Goal: Task Accomplishment & Management: Use online tool/utility

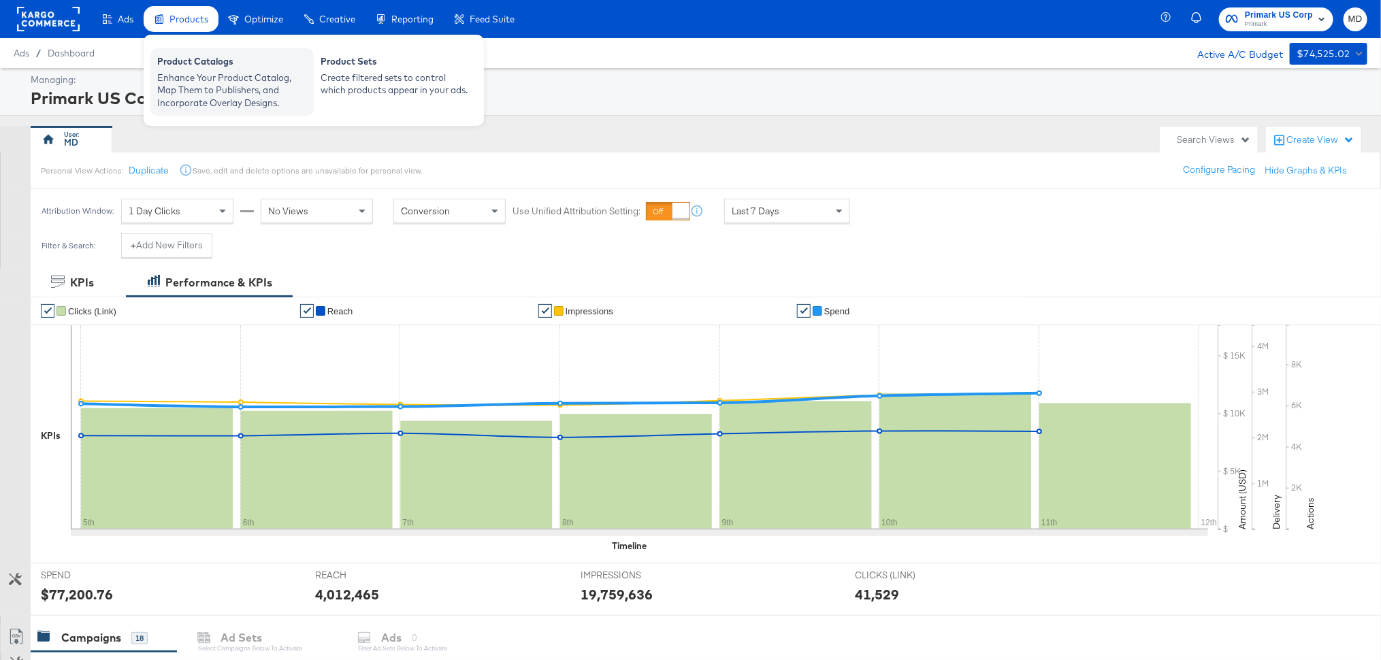
click at [189, 74] on div "Enhance Your Product Catalog, Map Them to Publishers, and Incorporate Overlay D…" at bounding box center [232, 90] width 150 height 38
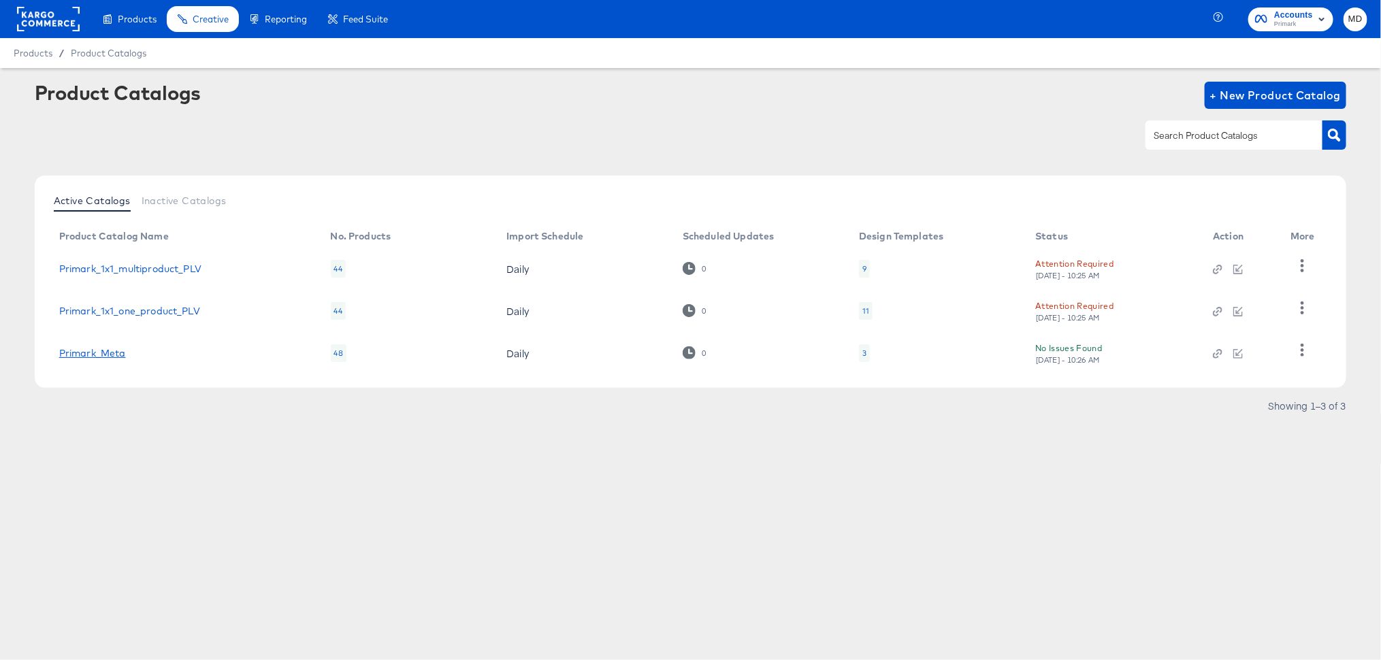
click at [102, 348] on link "Primark_Meta" at bounding box center [92, 353] width 67 height 11
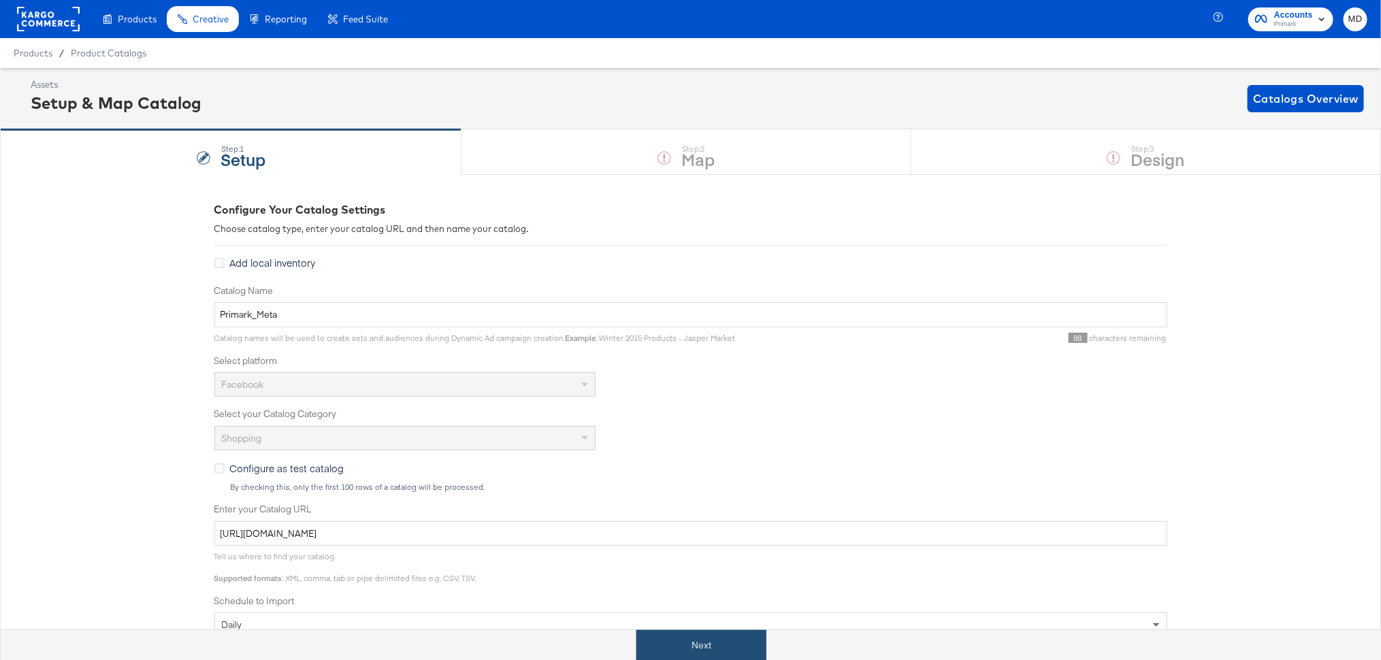
click at [664, 636] on button "Next" at bounding box center [701, 645] width 130 height 31
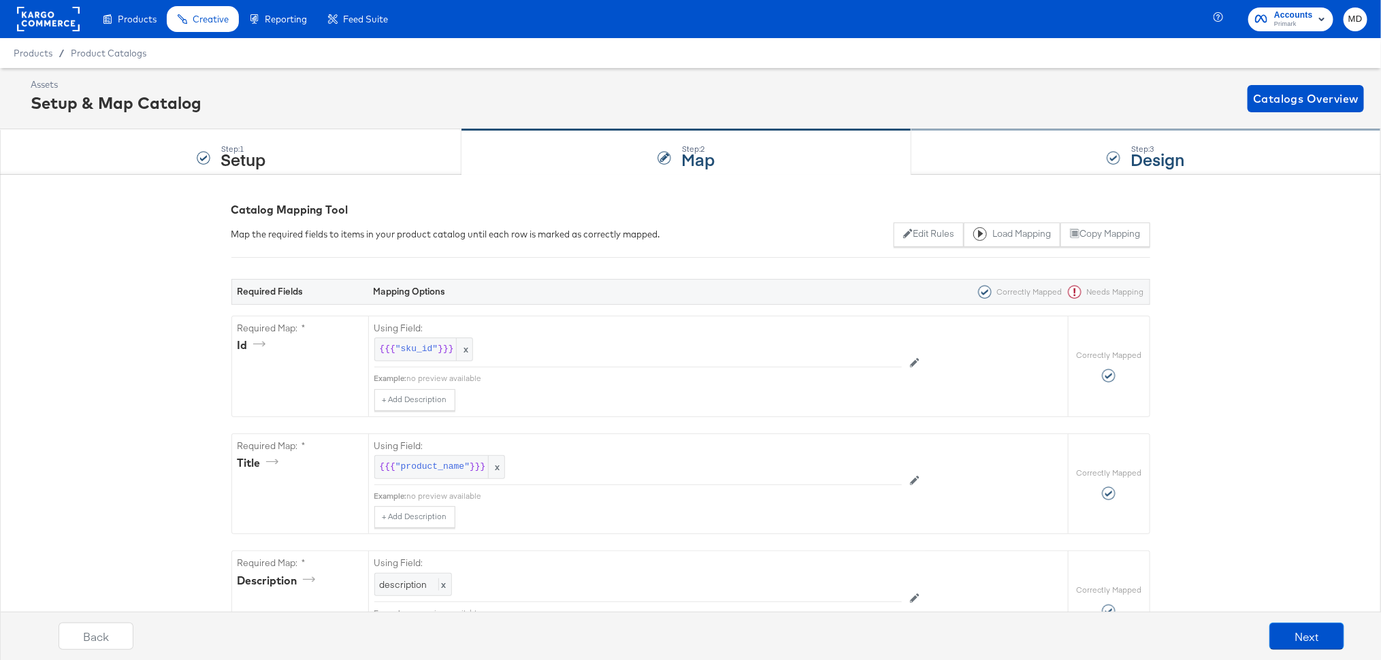
click at [1102, 159] on div "Step: 3 Design" at bounding box center [1146, 152] width 470 height 45
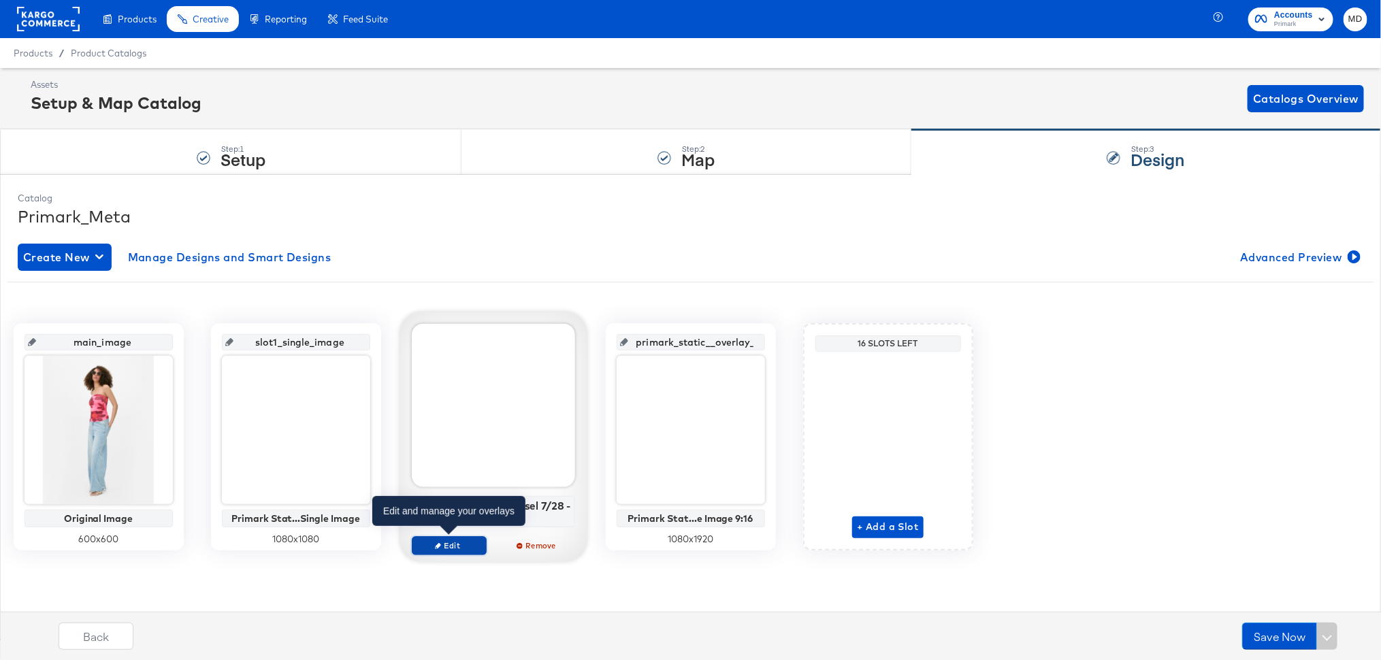
click at [458, 545] on span "Edit" at bounding box center [448, 545] width 63 height 10
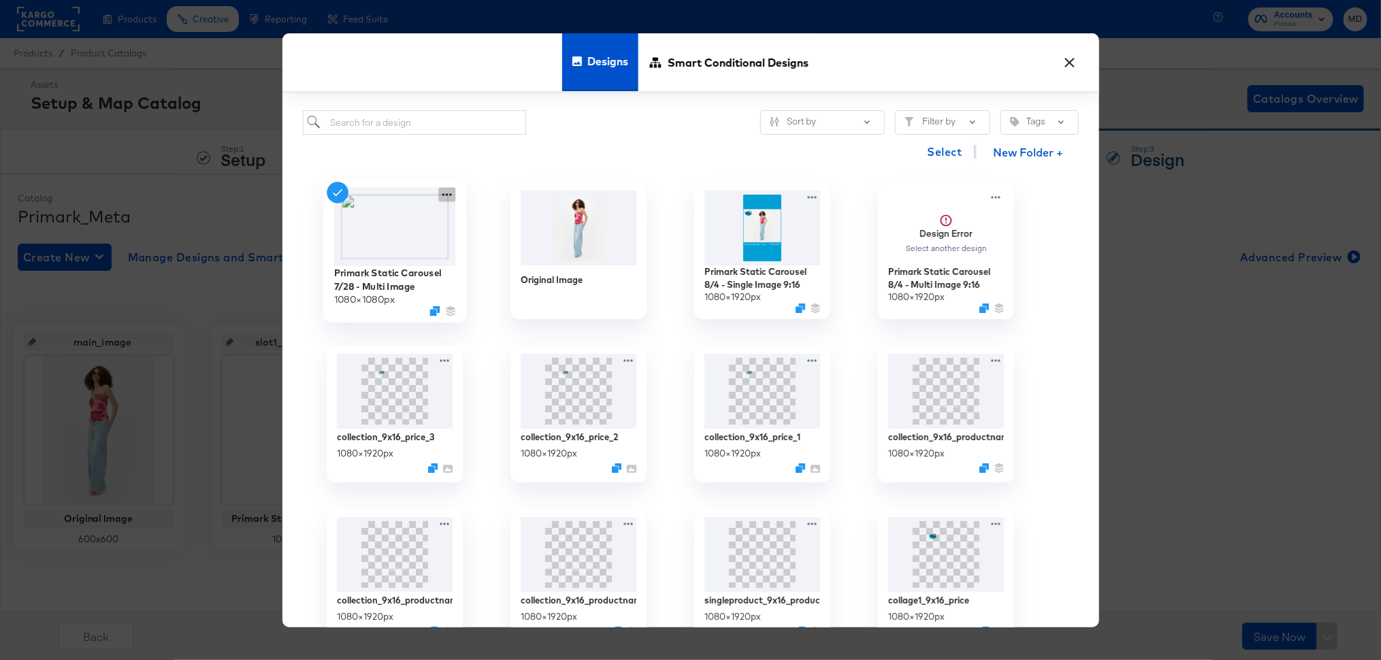
click at [447, 195] on icon at bounding box center [446, 194] width 17 height 14
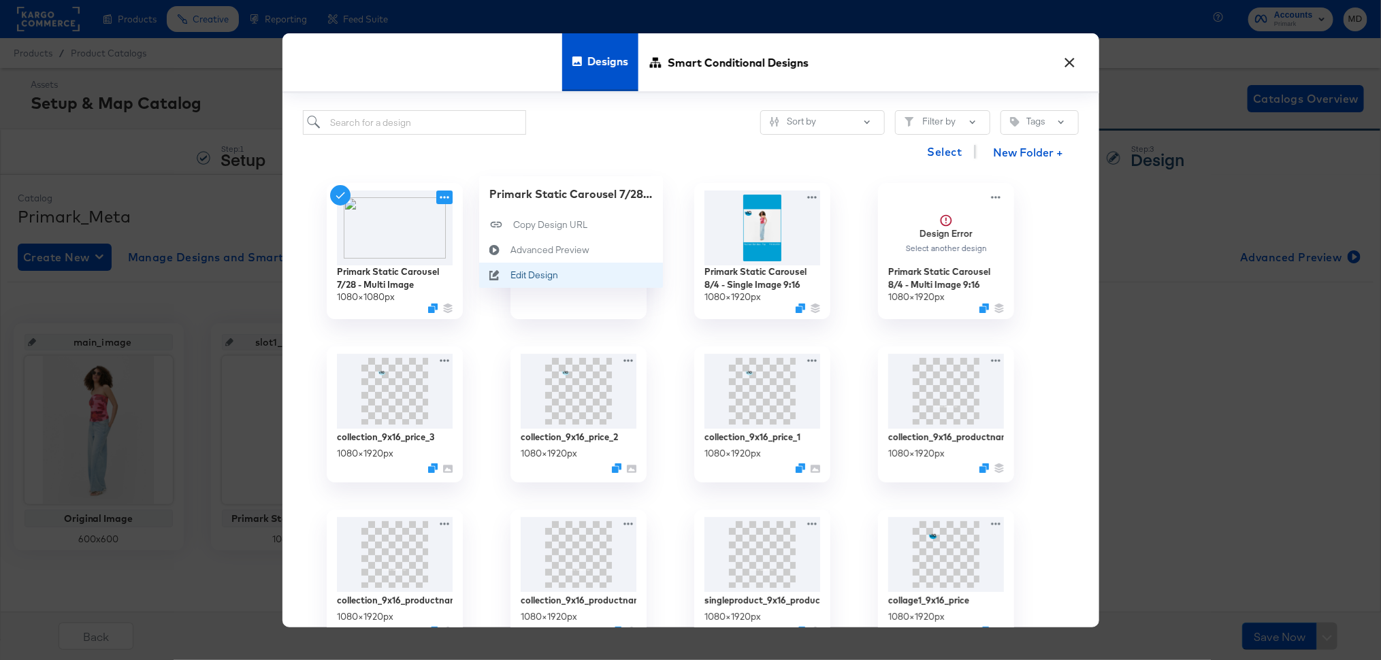
click at [510, 275] on div "Edit Design Edit Design" at bounding box center [510, 275] width 0 height 0
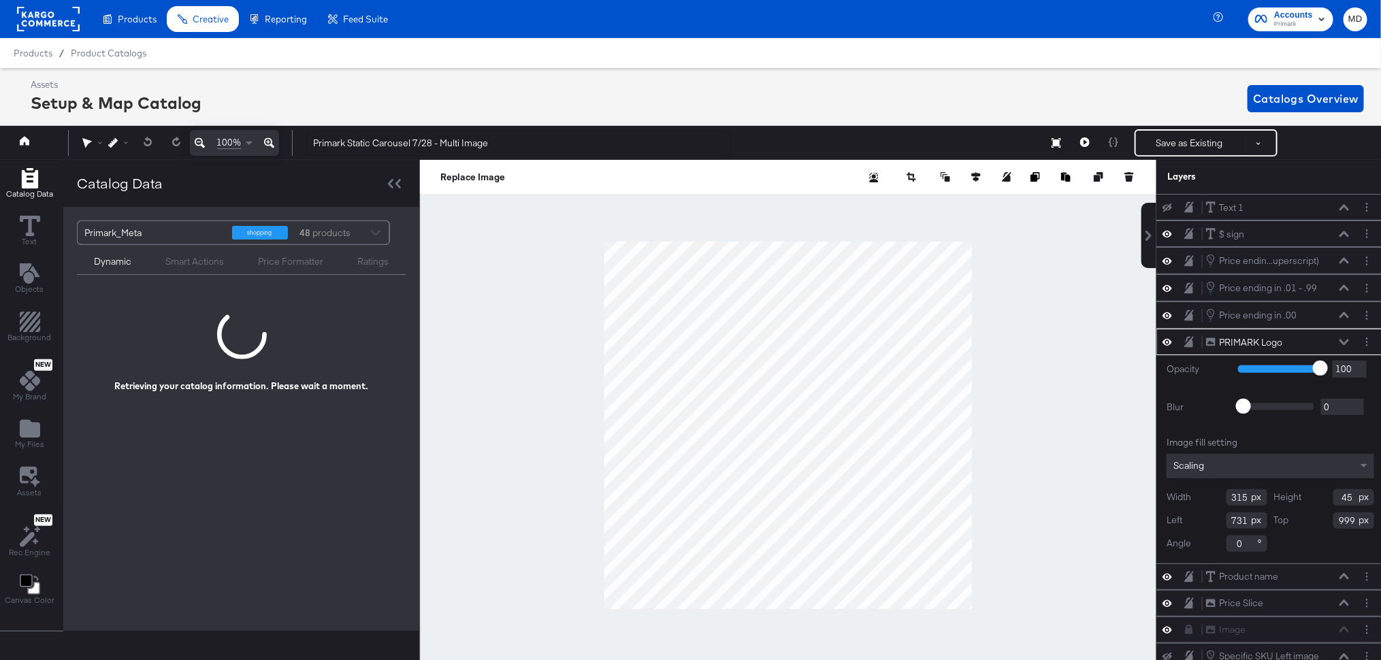
scroll to position [0, 3]
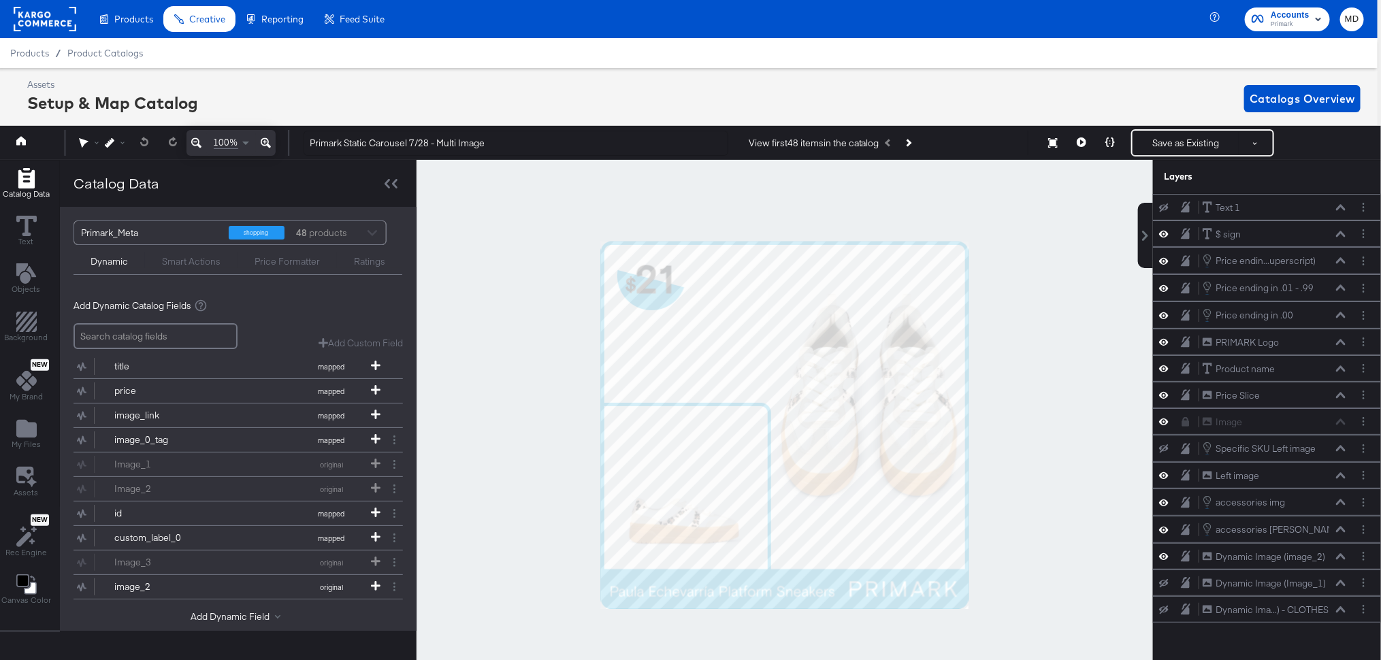
click at [1011, 276] on div at bounding box center [785, 425] width 736 height 531
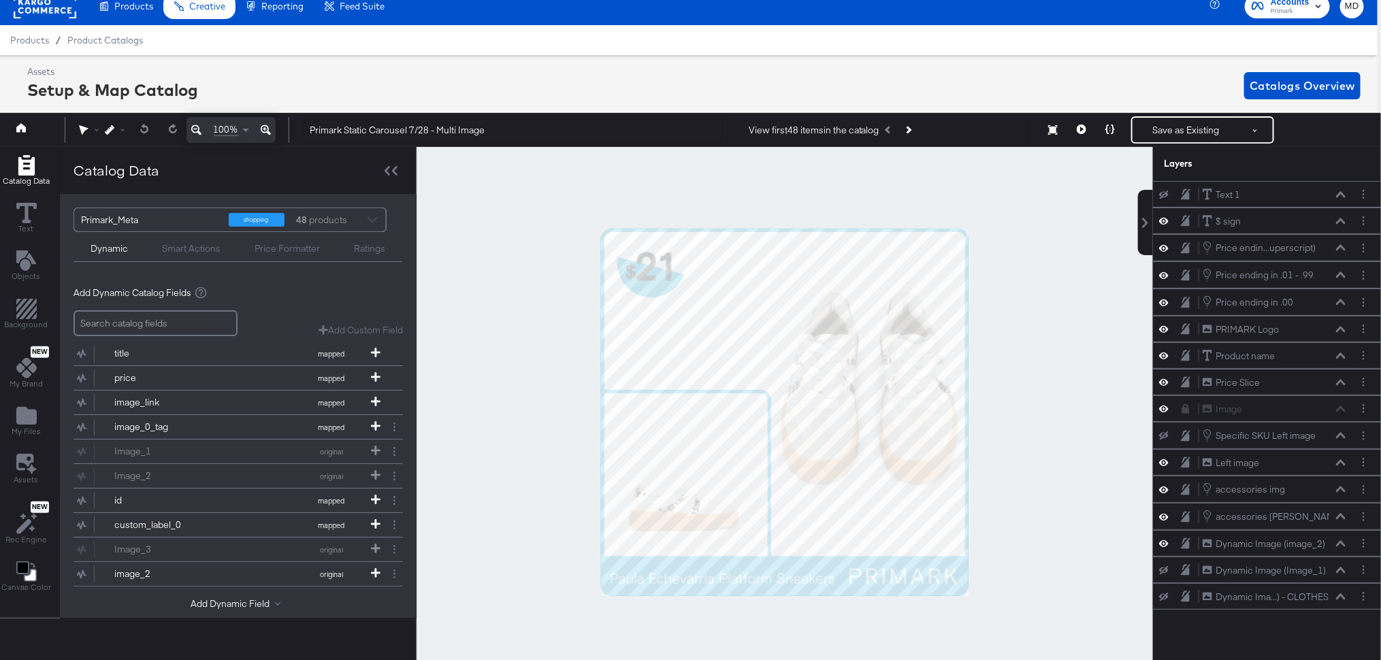
scroll to position [94, 0]
click at [1035, 286] on div at bounding box center [785, 412] width 736 height 531
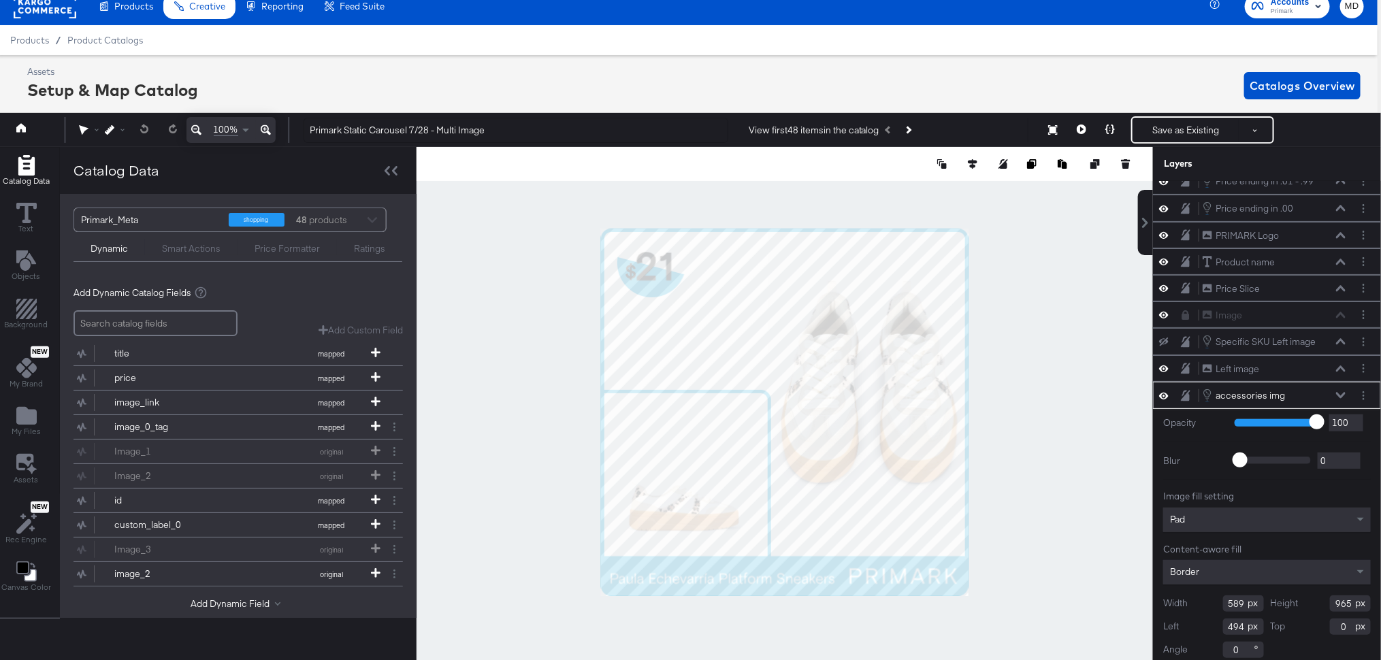
click at [1024, 290] on div at bounding box center [785, 412] width 736 height 531
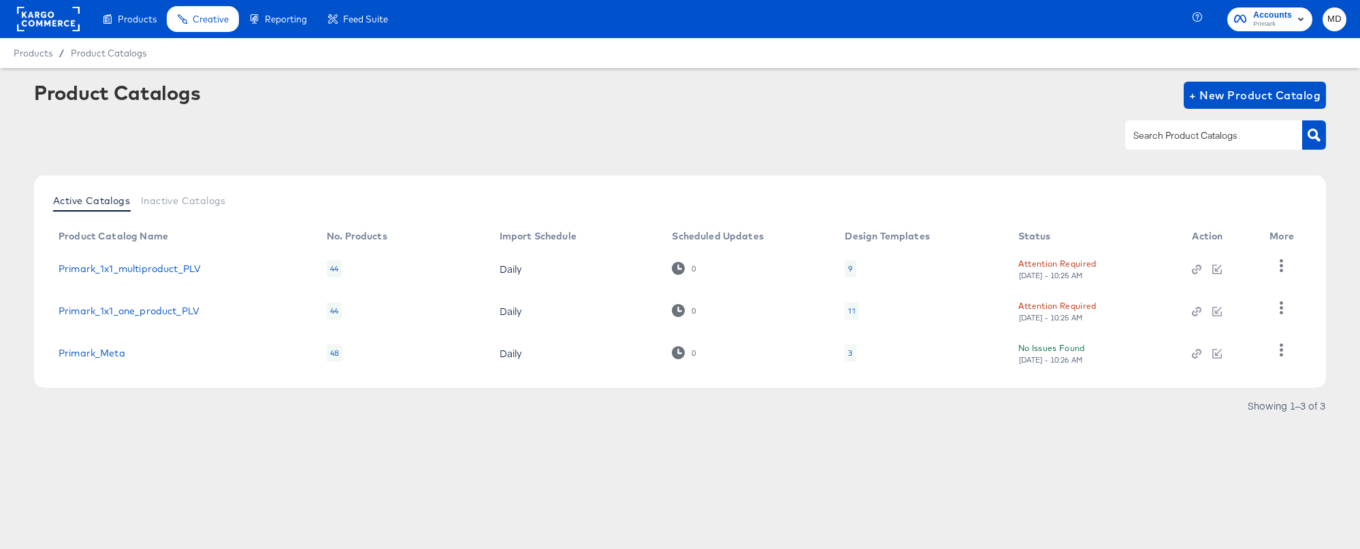
click at [244, 391] on div "Active Catalogs Inactive Catalogs Product Catalog Name No. Products Import Sche…" at bounding box center [680, 300] width 1292 height 248
click at [174, 308] on link "Primark_1x1_one_product_PLV" at bounding box center [129, 311] width 141 height 11
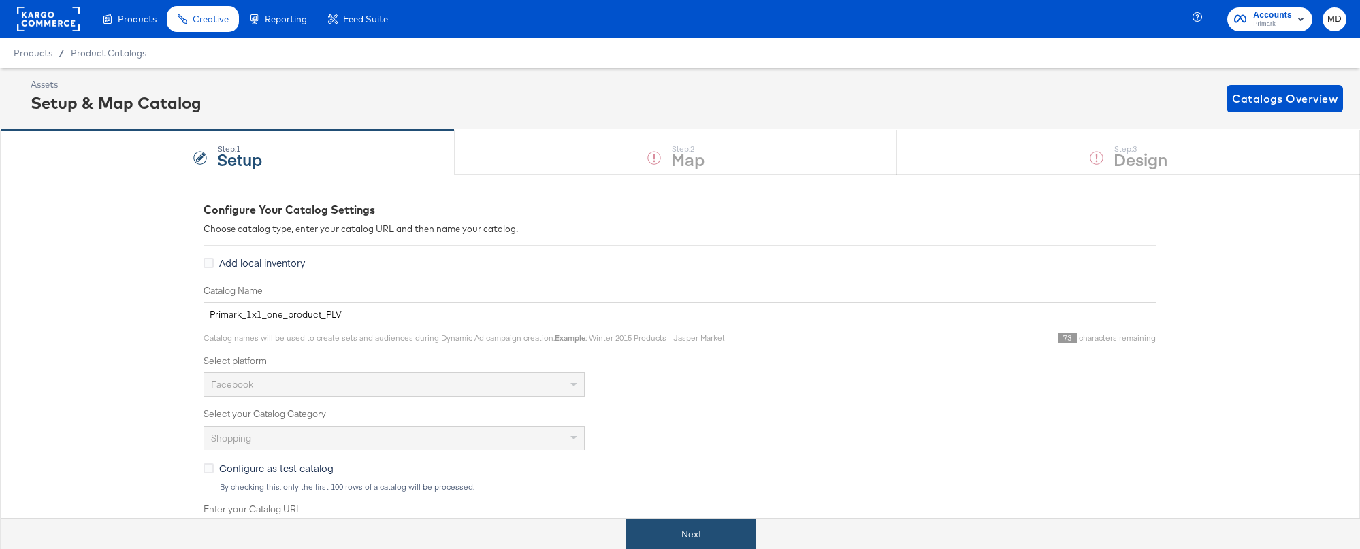
click at [710, 519] on button "Next" at bounding box center [691, 534] width 130 height 31
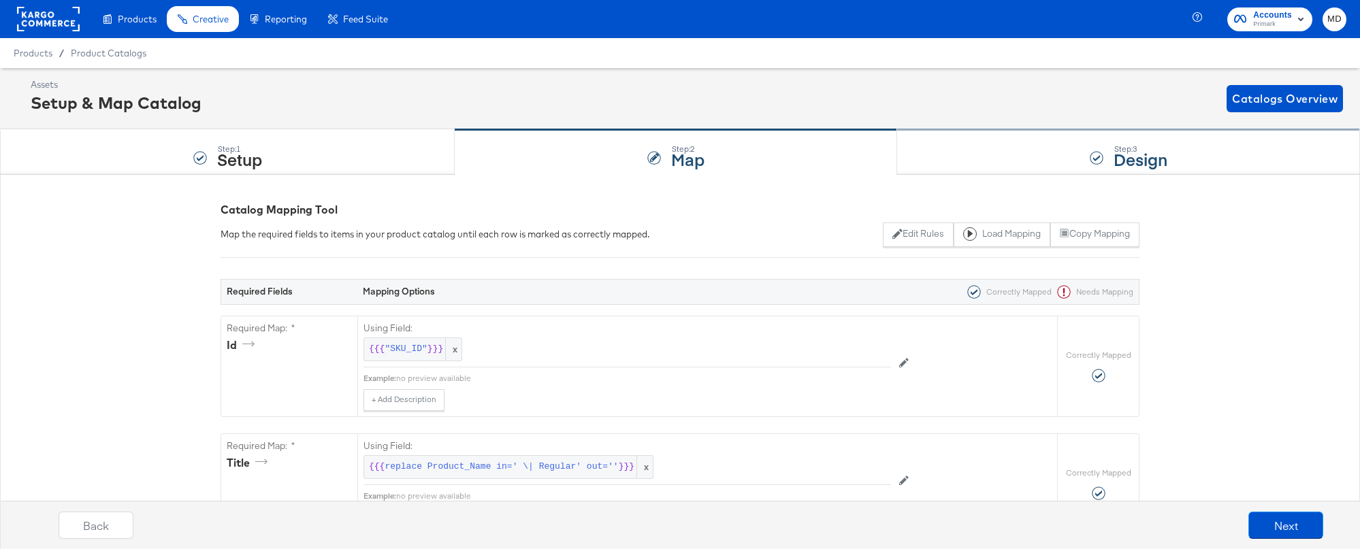
click at [928, 152] on div "Step: 3 Design" at bounding box center [1128, 152] width 463 height 45
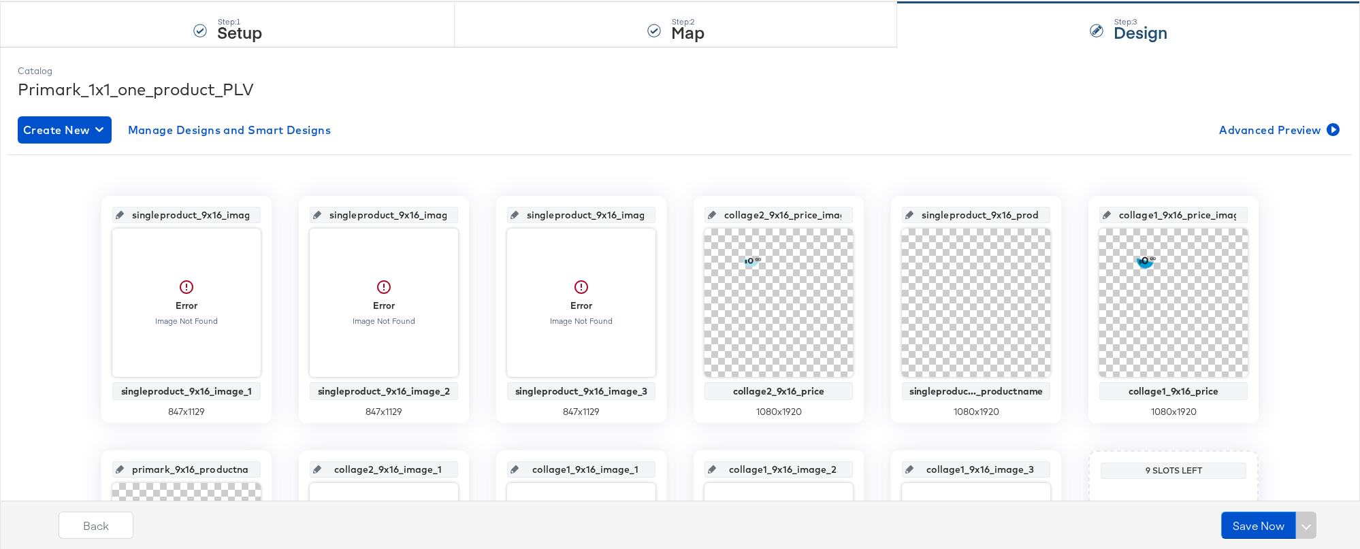
scroll to position [129, 0]
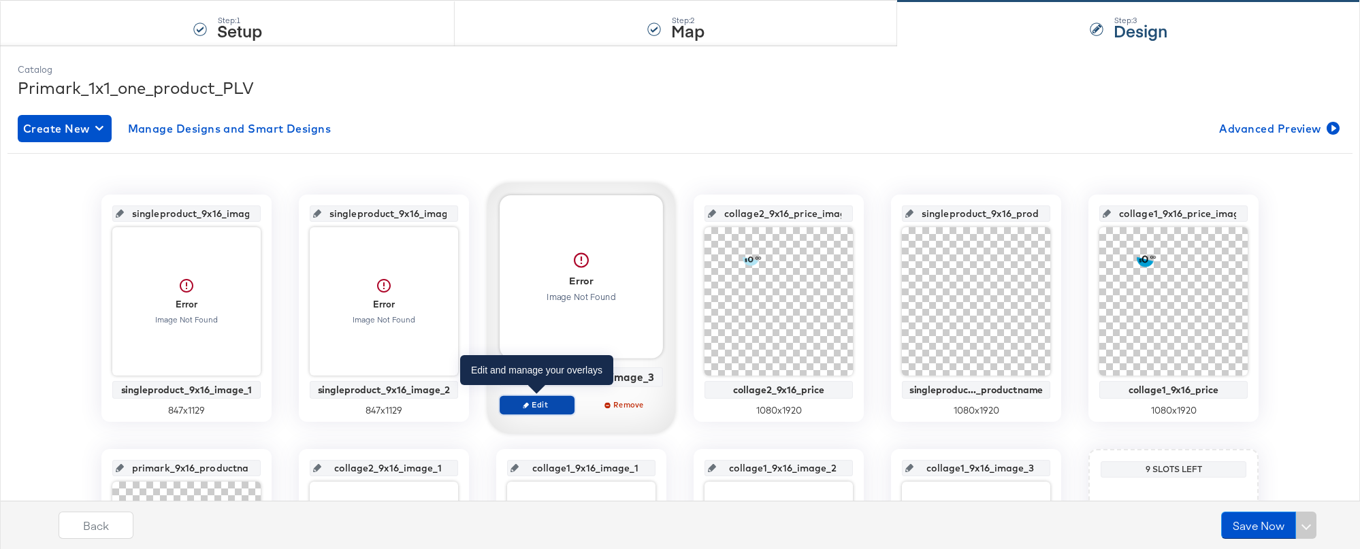
click at [534, 401] on span "Edit" at bounding box center [537, 405] width 63 height 10
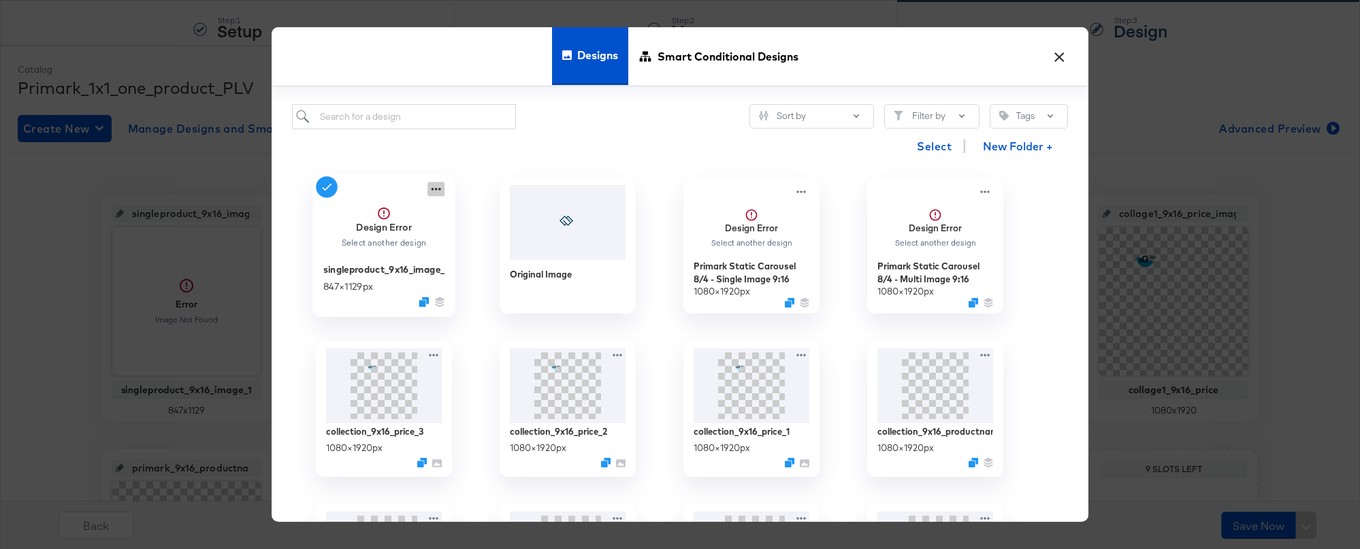
click at [434, 188] on icon at bounding box center [435, 189] width 17 height 14
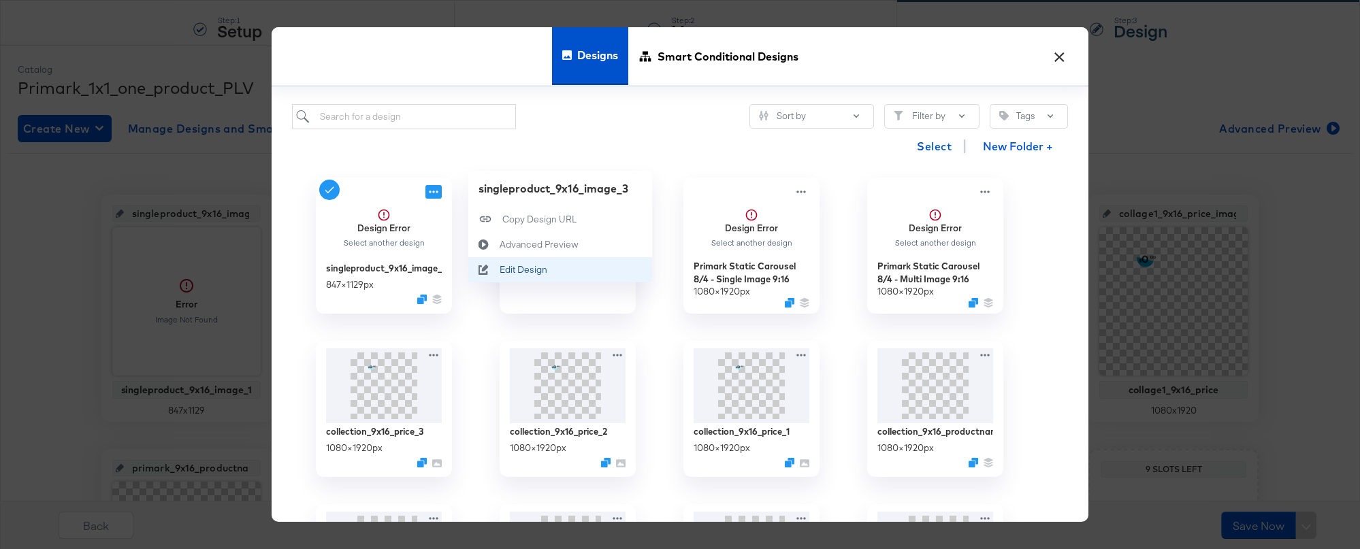
click at [536, 260] on button "Edit Design Edit Design" at bounding box center [560, 269] width 184 height 25
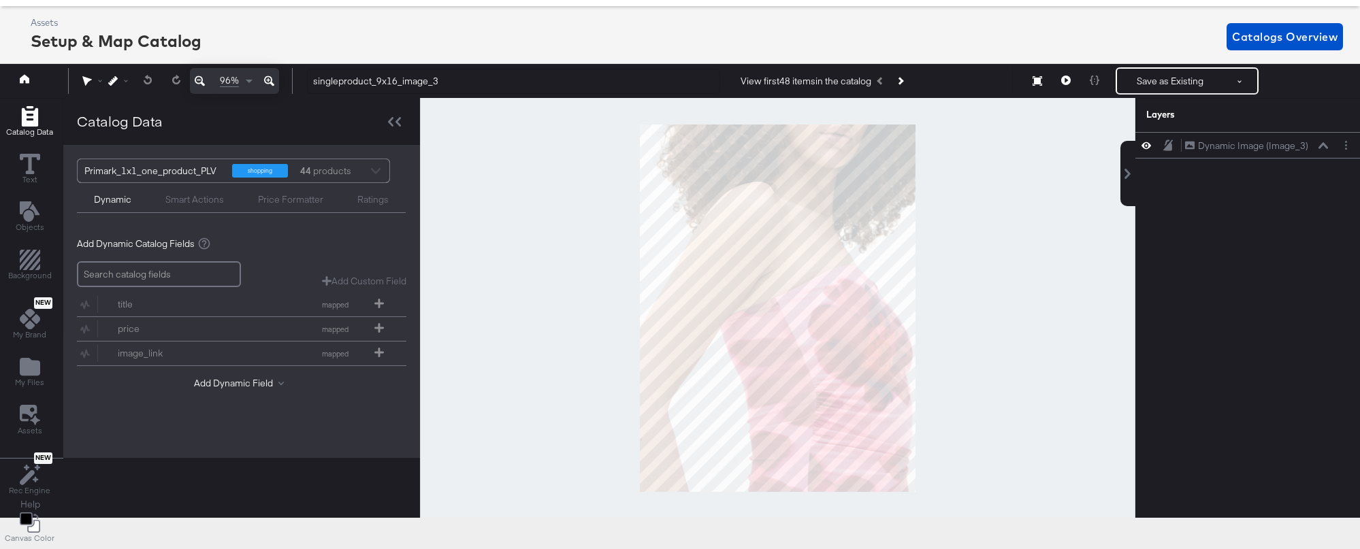
scroll to position [0, 0]
